Goal: Navigation & Orientation: Find specific page/section

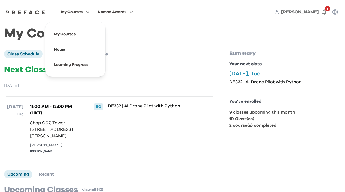
click at [62, 50] on span at bounding box center [75, 49] width 51 height 15
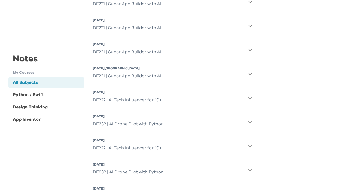
scroll to position [103, 0]
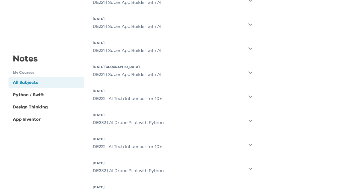
click at [120, 124] on div "DE332 | AI Drone Pilot with Python" at bounding box center [128, 122] width 71 height 11
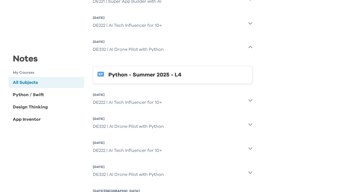
scroll to position [178, 0]
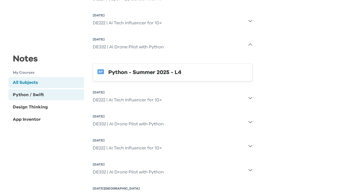
click at [36, 95] on div "Python / Swift" at bounding box center [28, 94] width 31 height 7
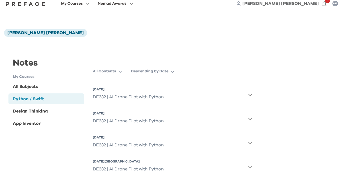
scroll to position [8, 0]
click at [128, 146] on div "DE332 | AI Drone Pilot with Python" at bounding box center [128, 144] width 71 height 11
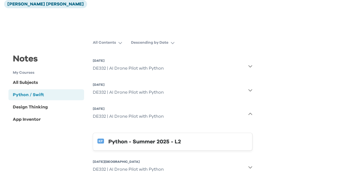
click at [147, 170] on div "DE332 | AI Drone Pilot with Python" at bounding box center [128, 169] width 71 height 11
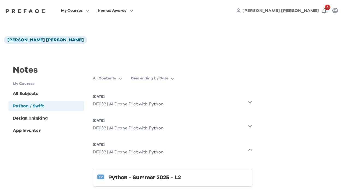
scroll to position [0, 0]
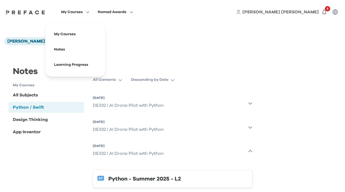
click at [72, 13] on span "My Courses" at bounding box center [72, 12] width 22 height 7
click at [63, 32] on span at bounding box center [75, 33] width 51 height 15
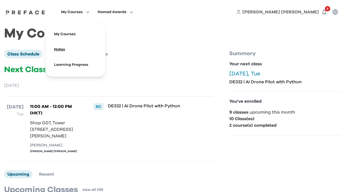
click at [62, 49] on span at bounding box center [75, 49] width 51 height 15
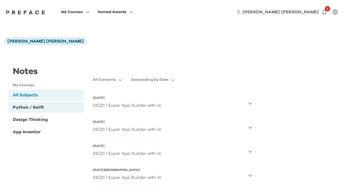
click at [44, 109] on div "Python / Swift" at bounding box center [46, 107] width 76 height 11
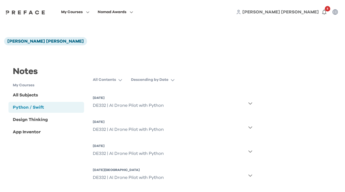
click at [130, 154] on div "DE332 | AI Drone Pilot with Python" at bounding box center [128, 153] width 71 height 11
click at [121, 152] on div "DE332 | AI Drone Pilot with Python" at bounding box center [128, 153] width 71 height 11
click at [110, 152] on div "DE332 | AI Drone Pilot with Python" at bounding box center [128, 153] width 71 height 11
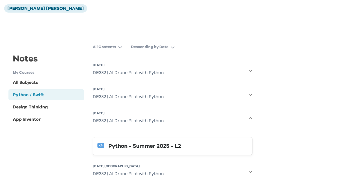
scroll to position [37, 0]
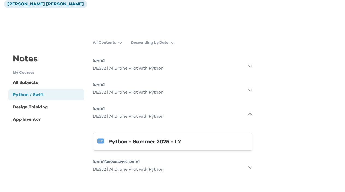
click at [158, 138] on div "Python - Summer 2025 - L2" at bounding box center [177, 141] width 139 height 9
click at [141, 168] on div "DE332 | AI Drone Pilot with Python" at bounding box center [128, 169] width 71 height 11
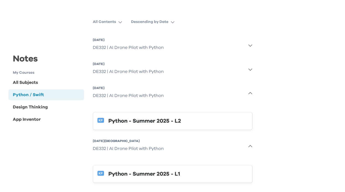
scroll to position [66, 0]
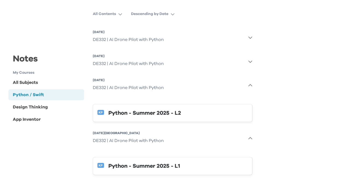
click at [148, 163] on div "Python - Summer 2025 - L1" at bounding box center [177, 165] width 139 height 9
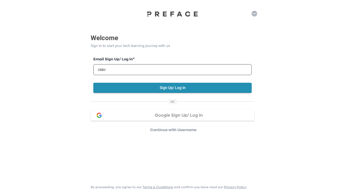
click at [184, 15] on img at bounding box center [172, 14] width 55 height 6
